Goal: Transaction & Acquisition: Purchase product/service

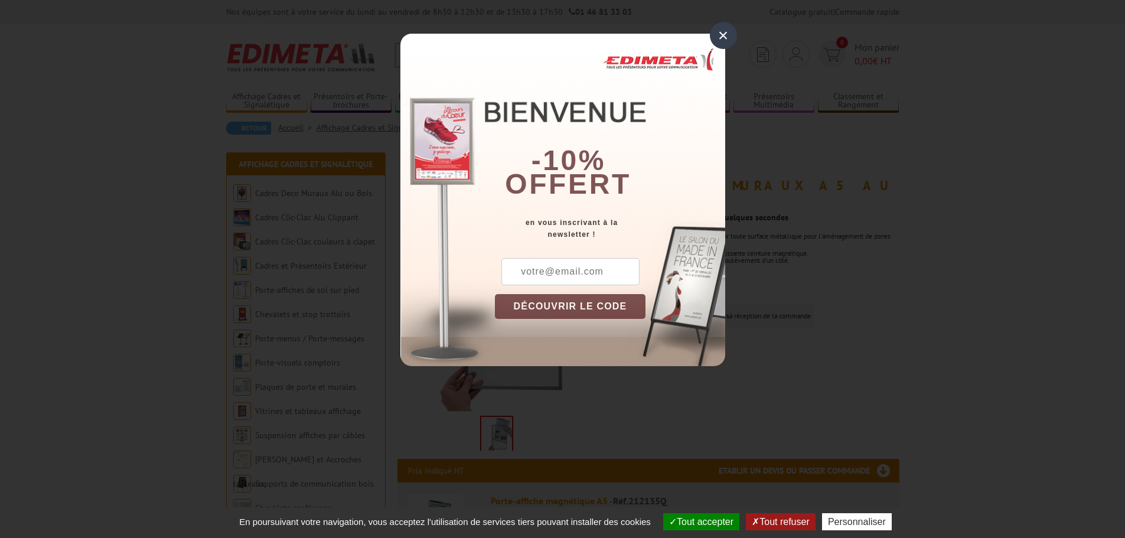
click at [721, 40] on div "×" at bounding box center [723, 35] width 27 height 27
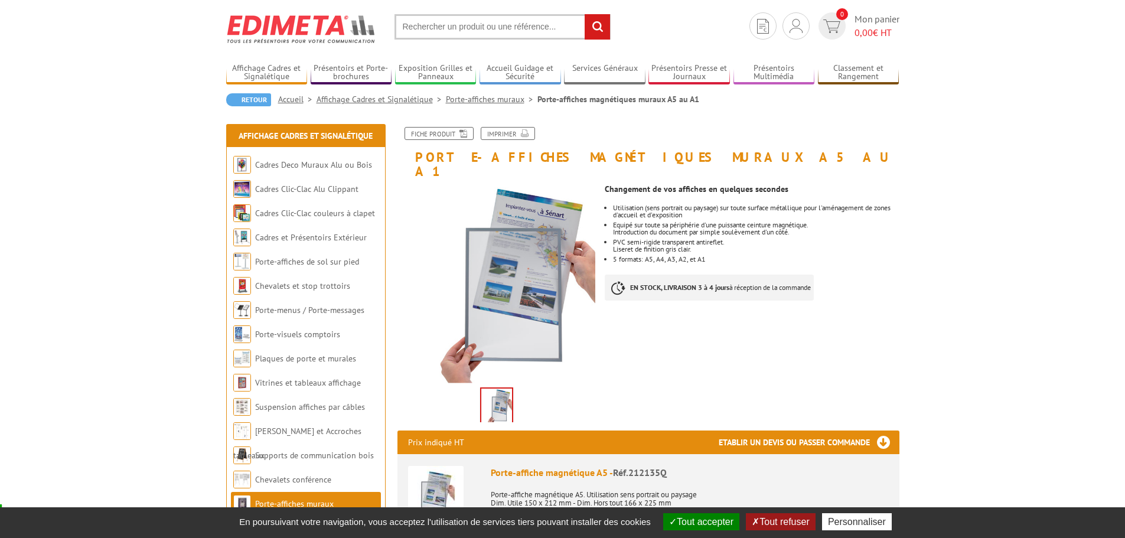
scroll to position [99, 0]
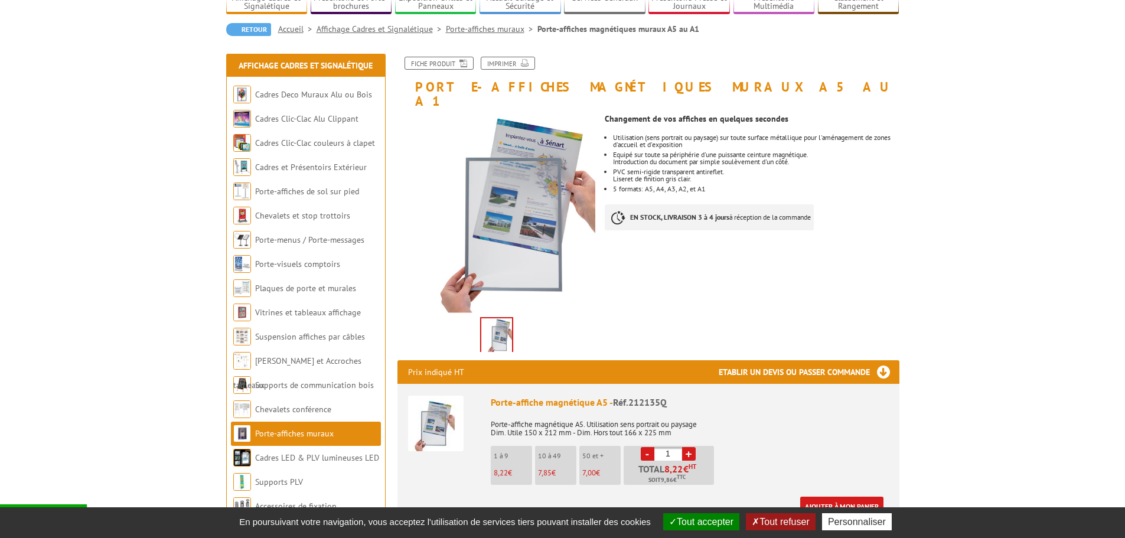
click at [850, 497] on link "Ajouter à mon panier" at bounding box center [841, 506] width 83 height 19
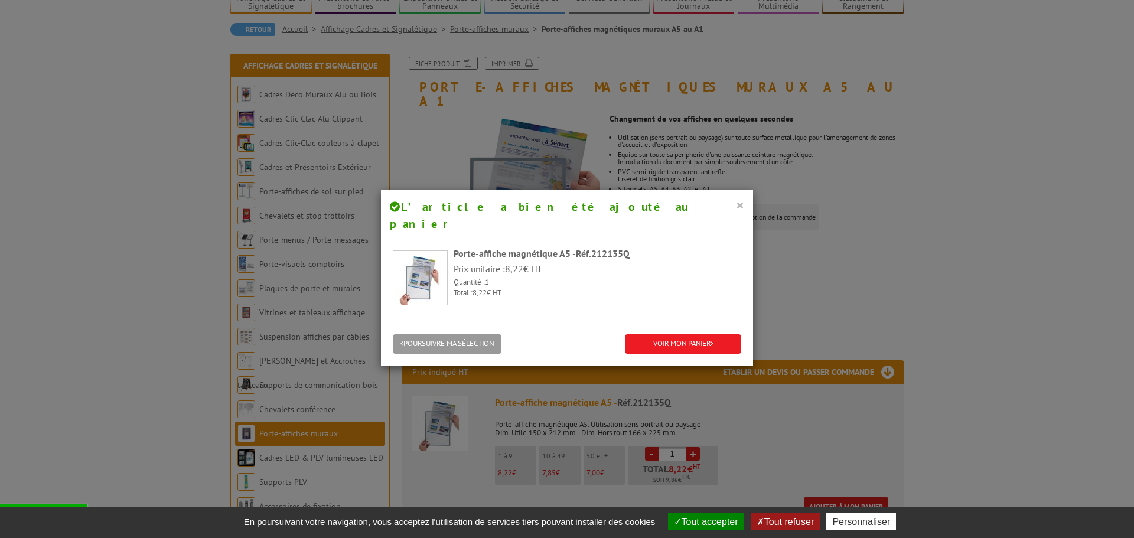
click at [738, 204] on button "×" at bounding box center [740, 204] width 8 height 15
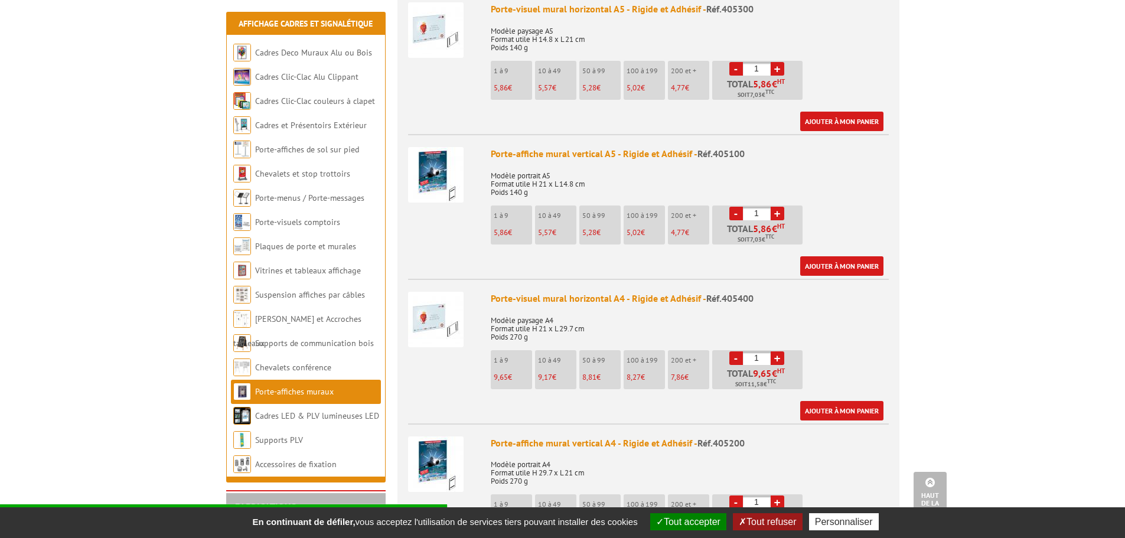
scroll to position [591, 0]
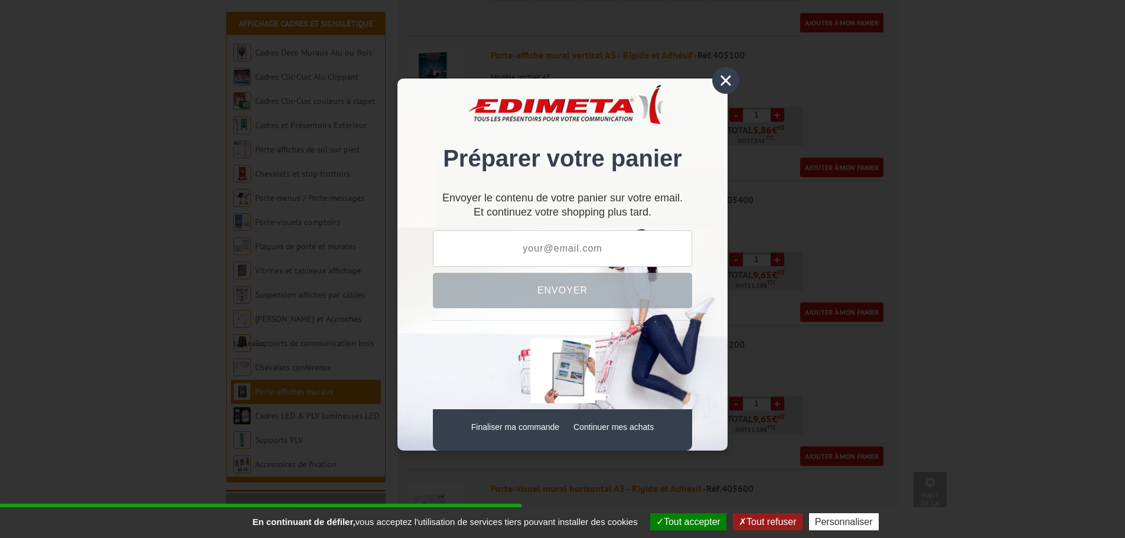
click at [724, 83] on div "×" at bounding box center [725, 80] width 27 height 27
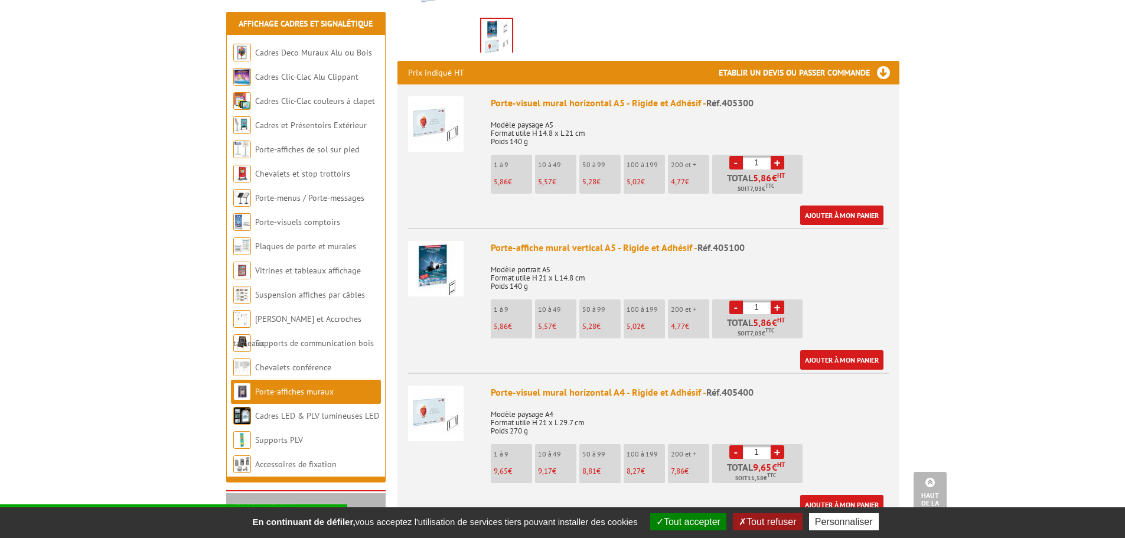
scroll to position [394, 0]
